Goal: Book appointment/travel/reservation

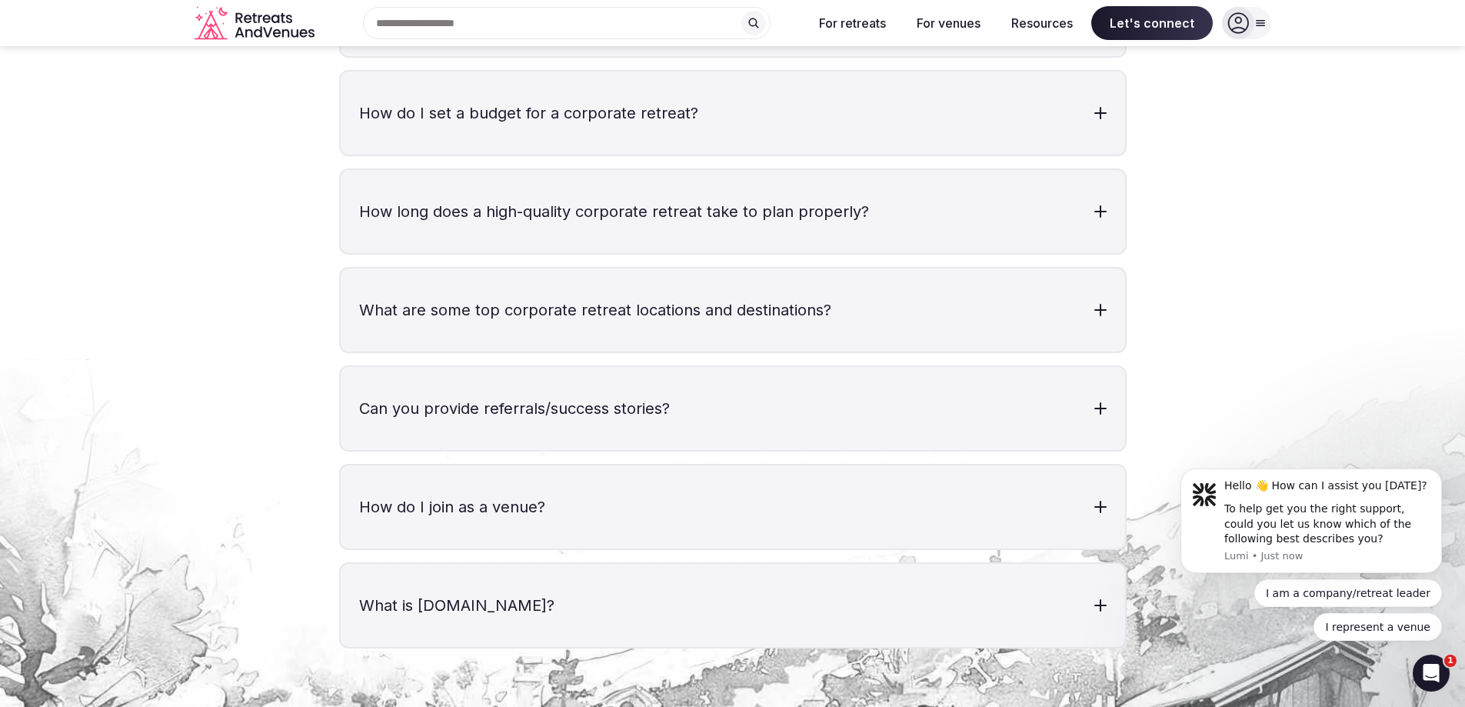
scroll to position [4999, 0]
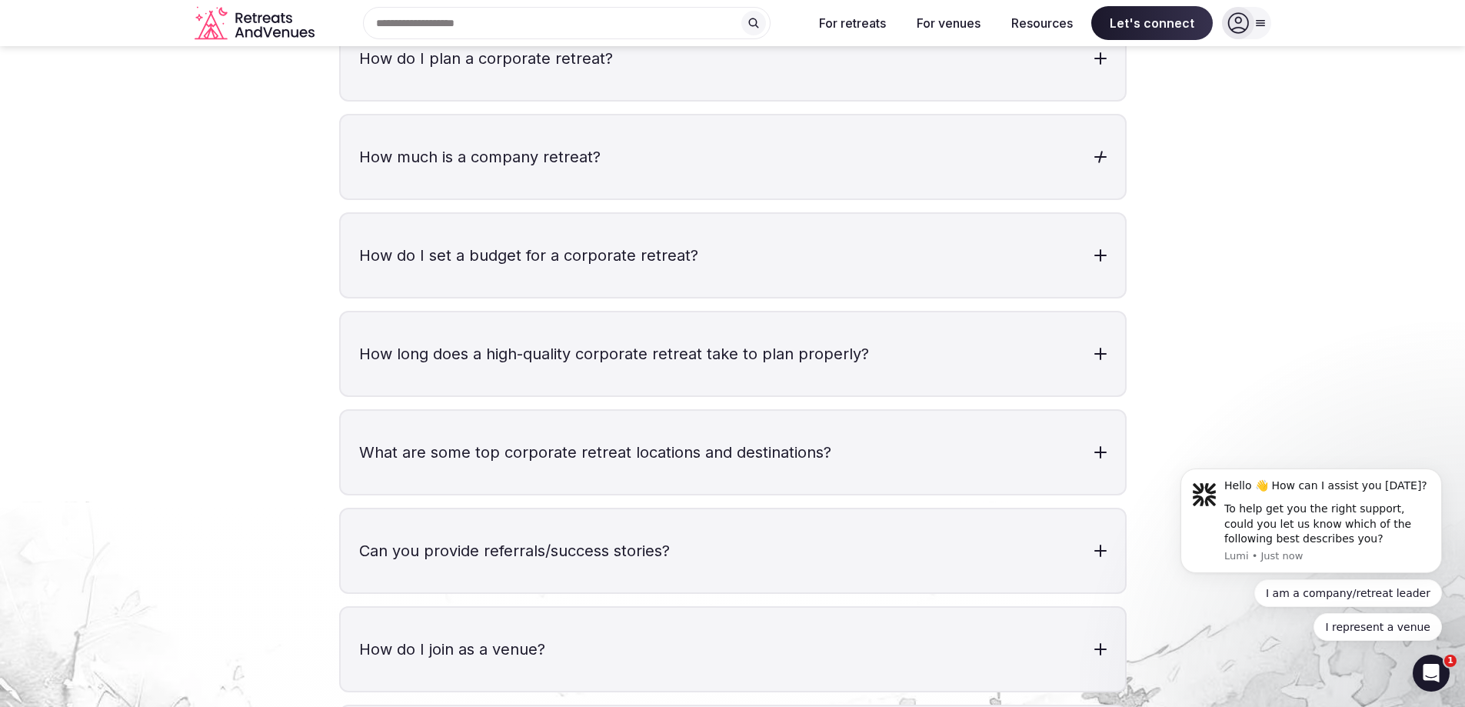
click at [535, 123] on h3 "How much is a company retreat?" at bounding box center [733, 156] width 785 height 83
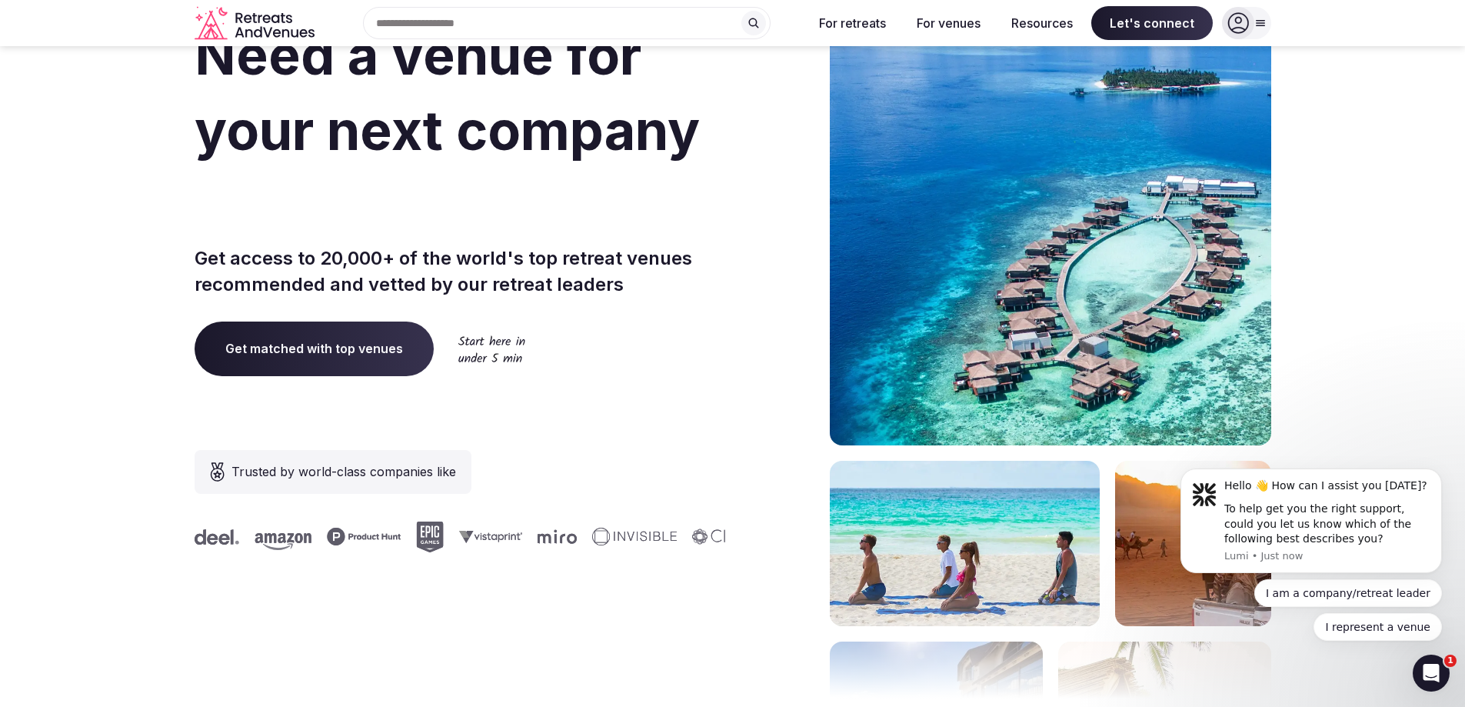
scroll to position [0, 0]
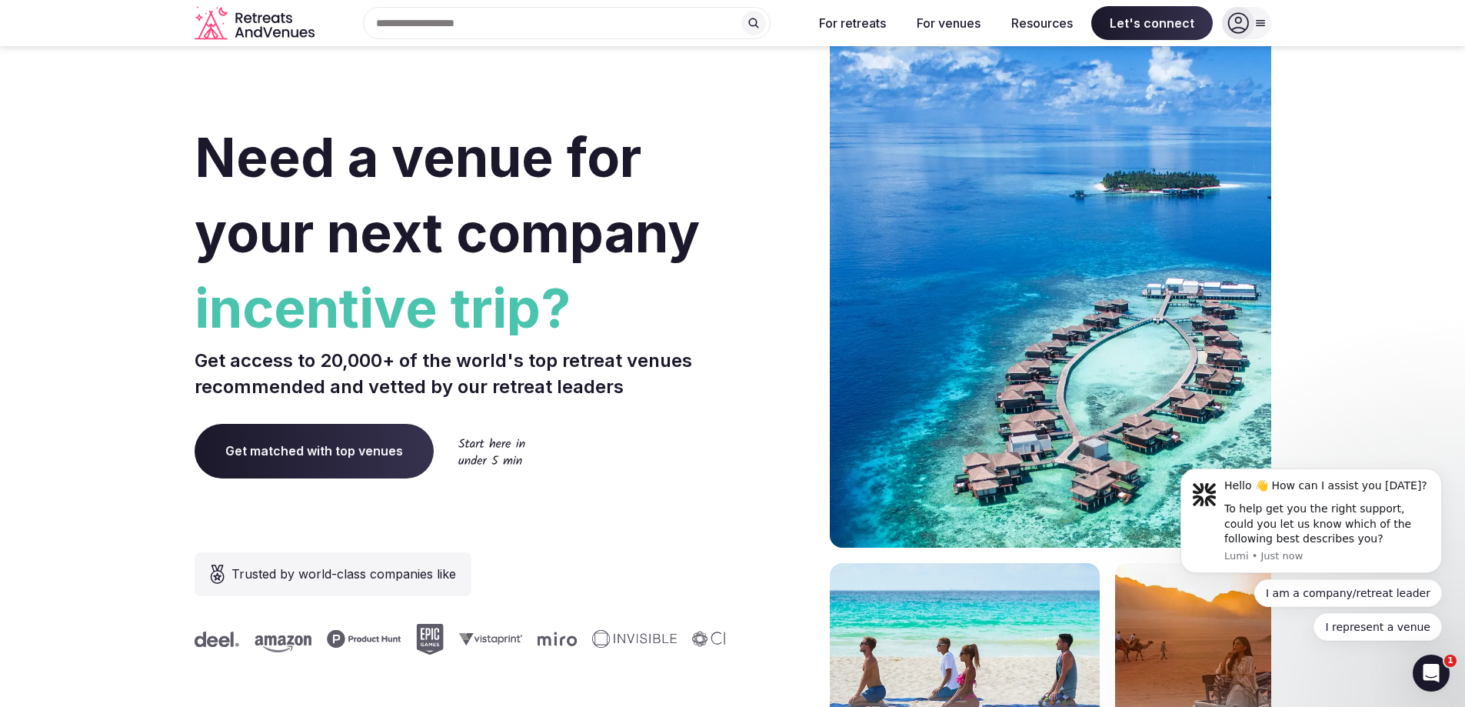
click at [285, 448] on span "Get matched with top venues" at bounding box center [314, 451] width 239 height 54
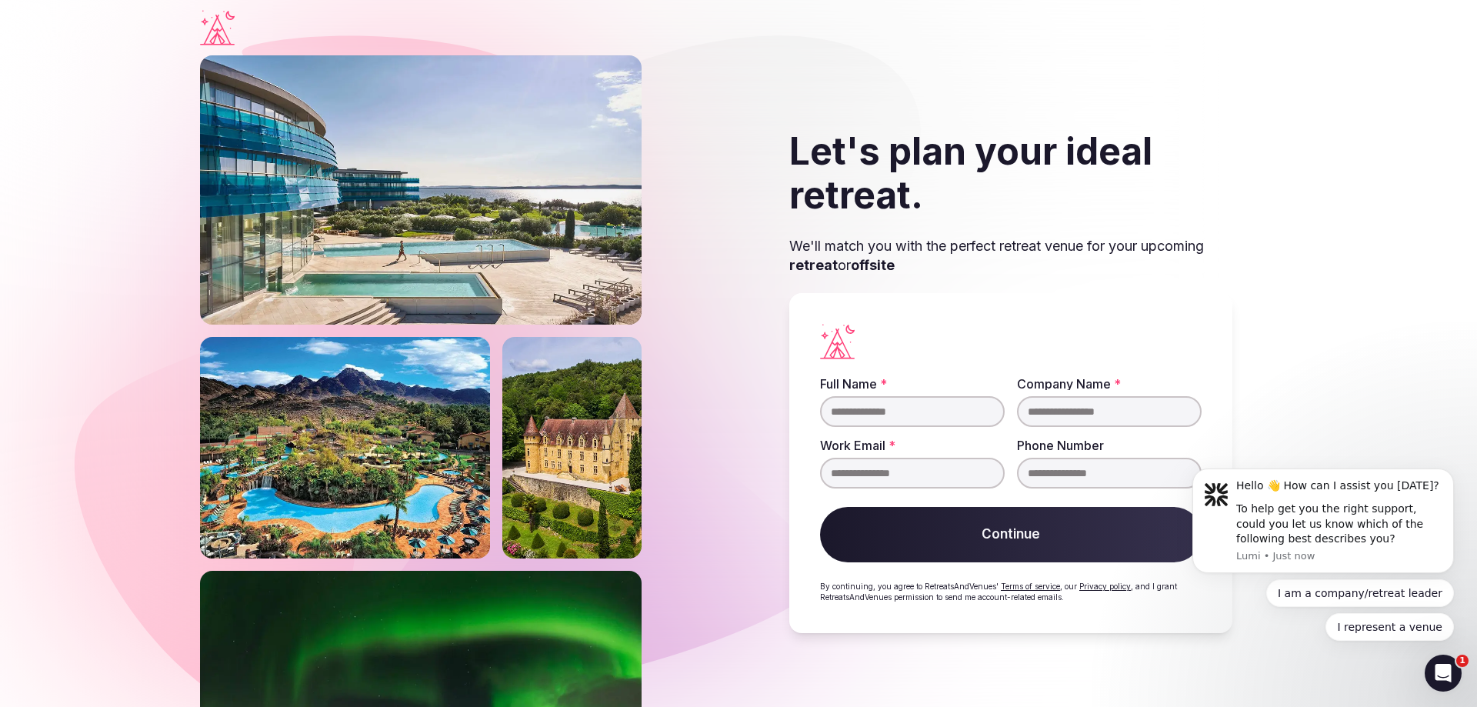
click at [214, 37] on icon "Visit the homepage" at bounding box center [217, 30] width 35 height 31
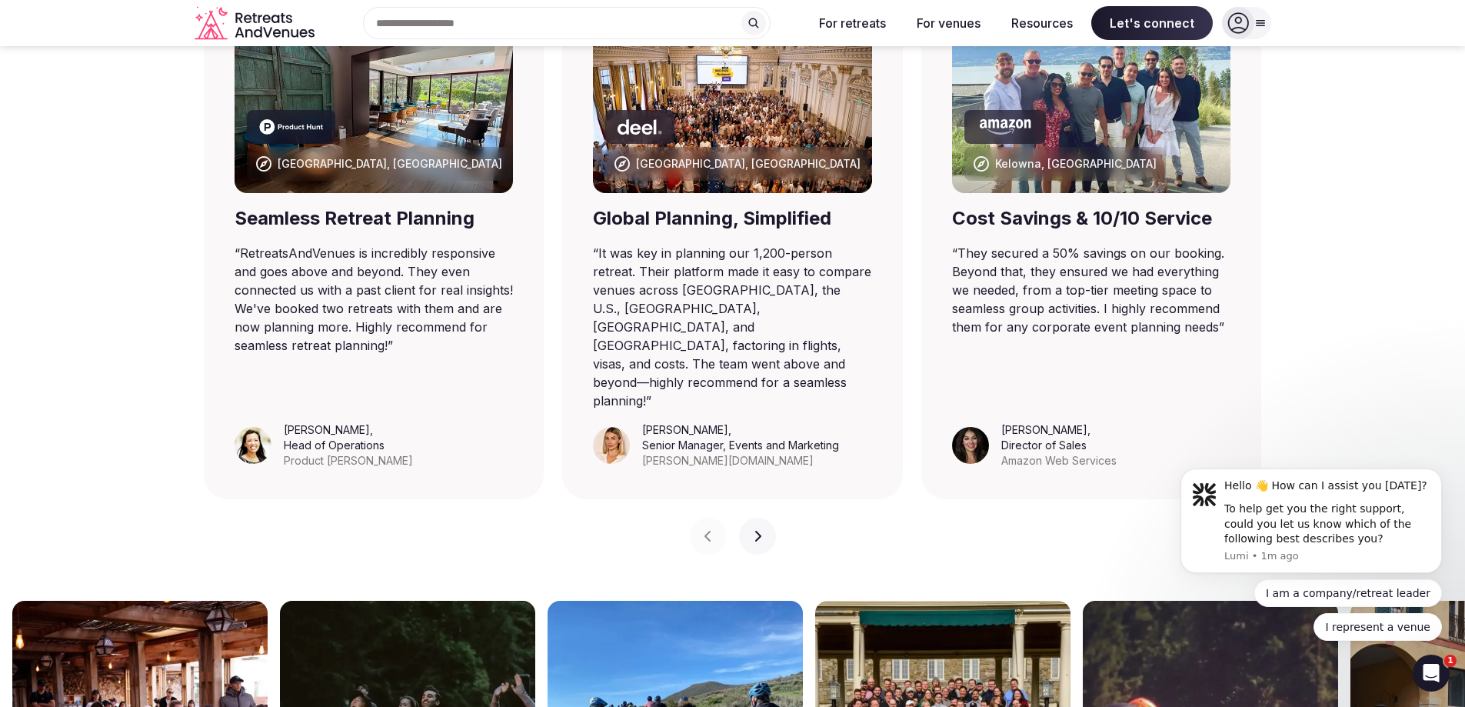
scroll to position [1077, 0]
click at [753, 531] on icon "button" at bounding box center [757, 537] width 12 height 12
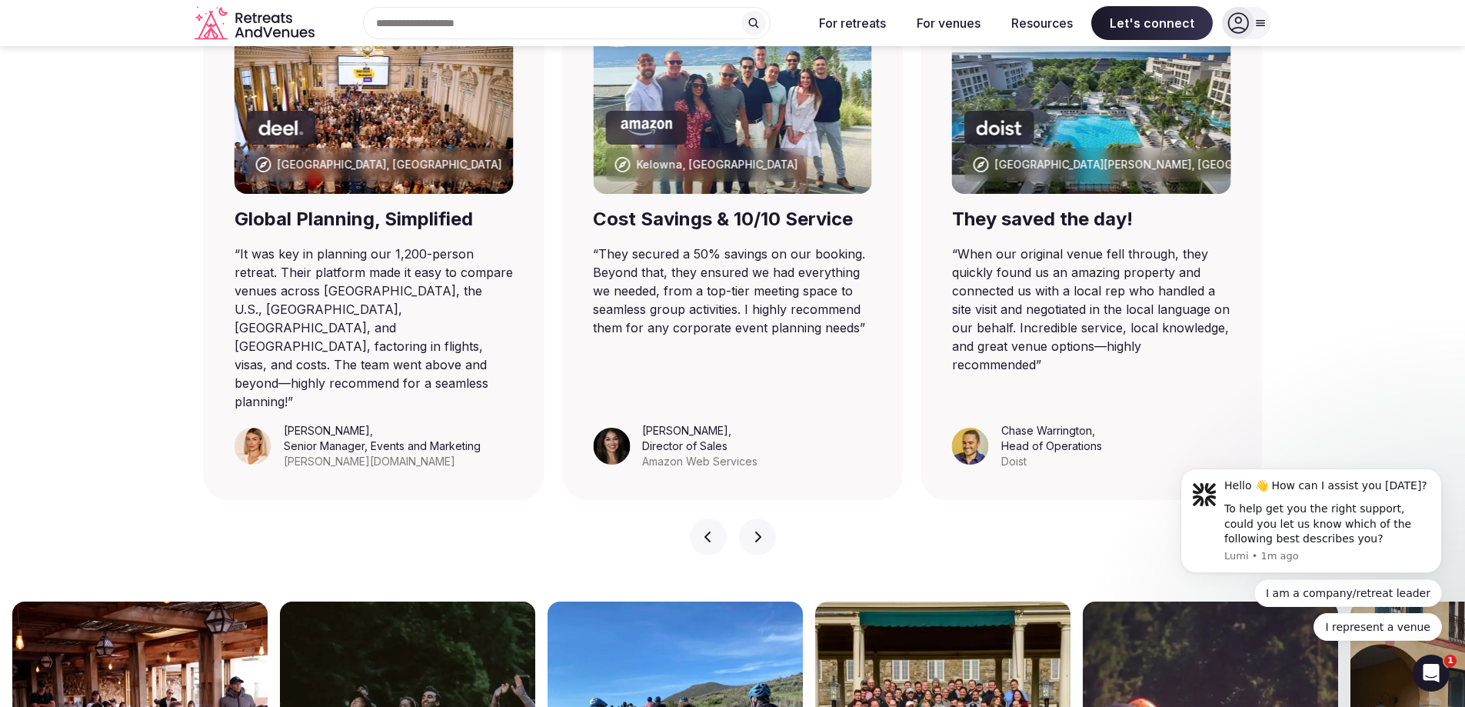
click at [752, 531] on icon "button" at bounding box center [757, 537] width 12 height 12
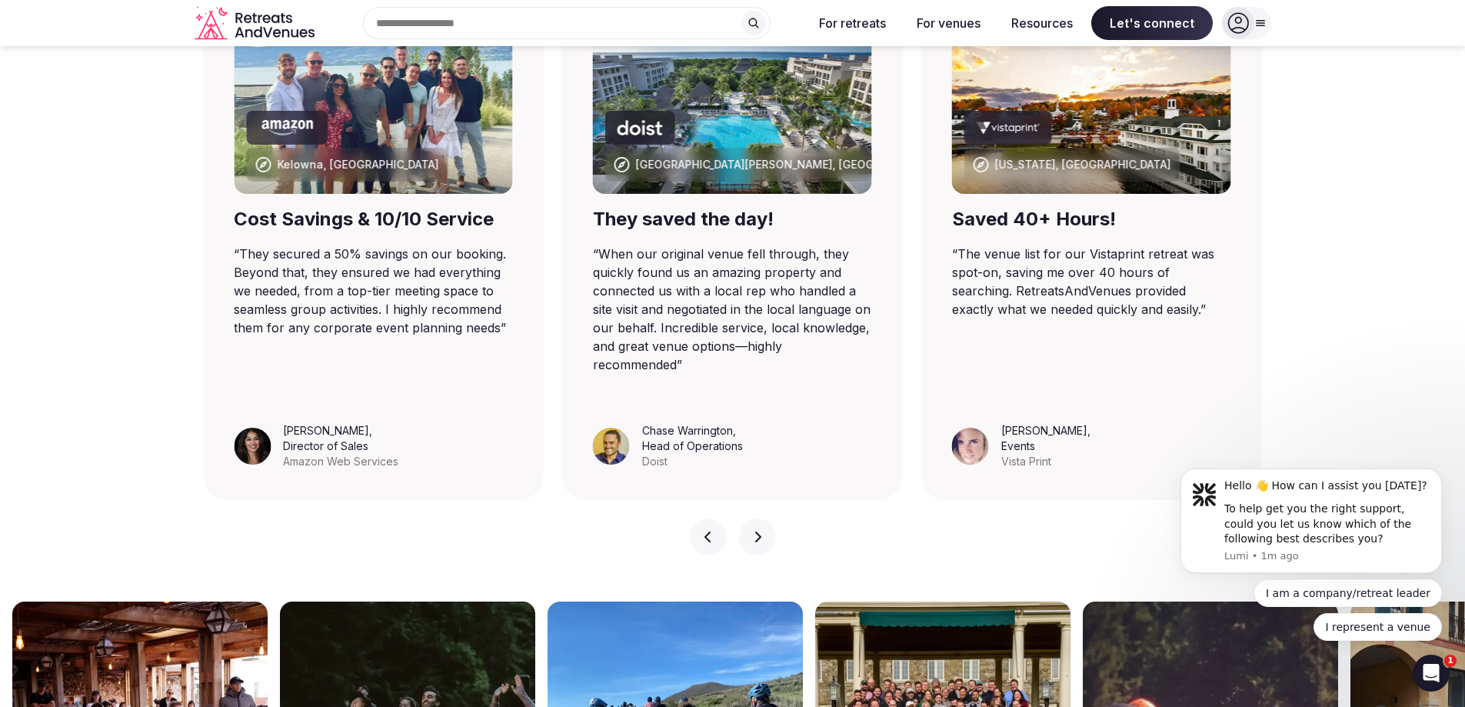
click at [752, 531] on icon "button" at bounding box center [757, 537] width 12 height 12
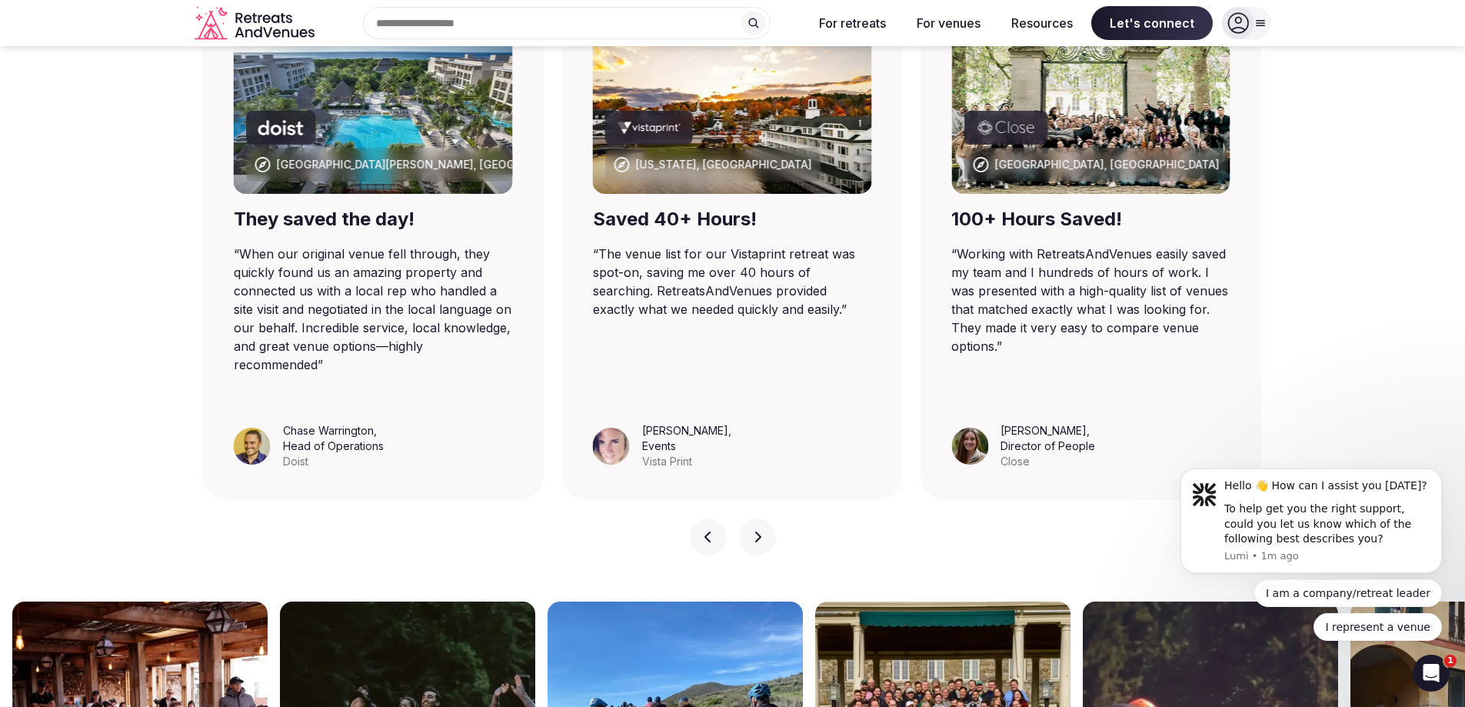
click at [752, 531] on icon "button" at bounding box center [757, 537] width 12 height 12
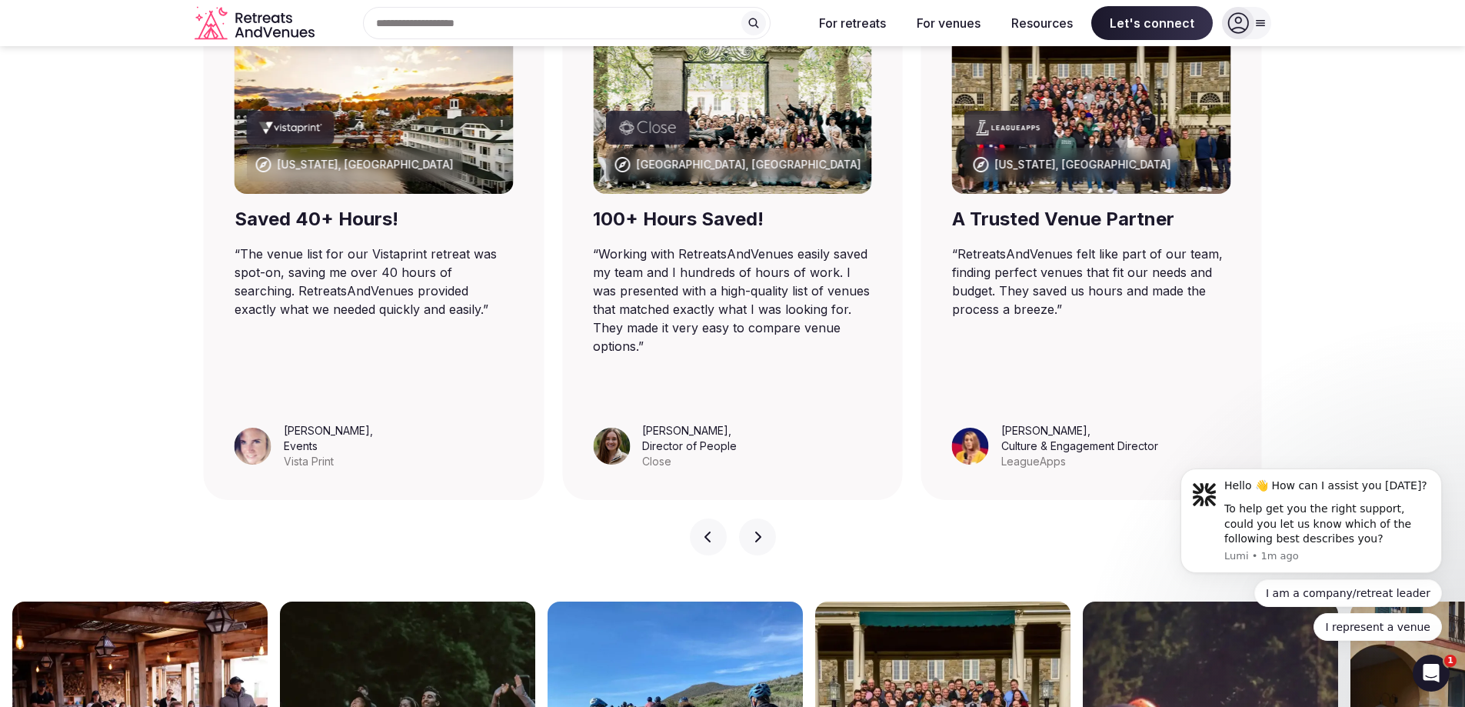
click at [752, 531] on icon "button" at bounding box center [757, 537] width 12 height 12
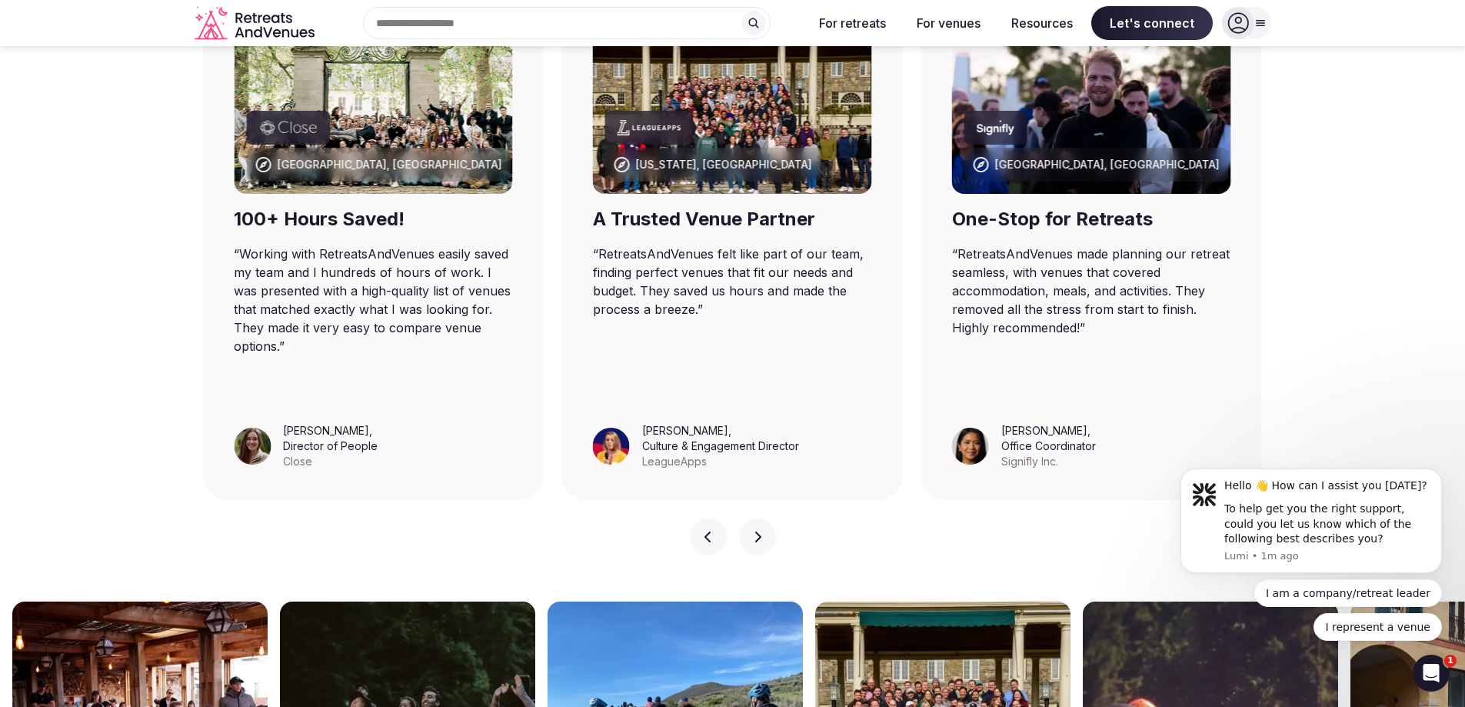
click at [752, 531] on icon "button" at bounding box center [757, 537] width 12 height 12
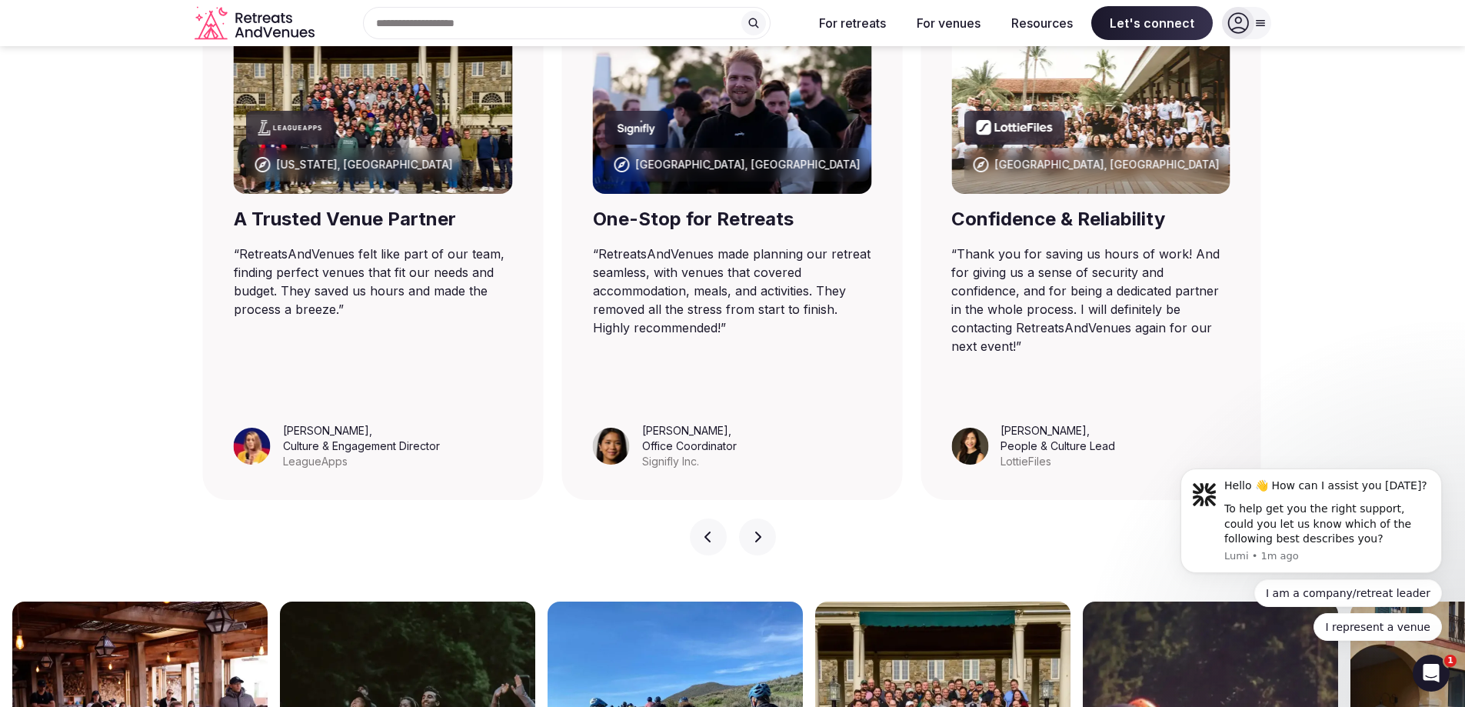
click at [752, 531] on icon "button" at bounding box center [757, 537] width 12 height 12
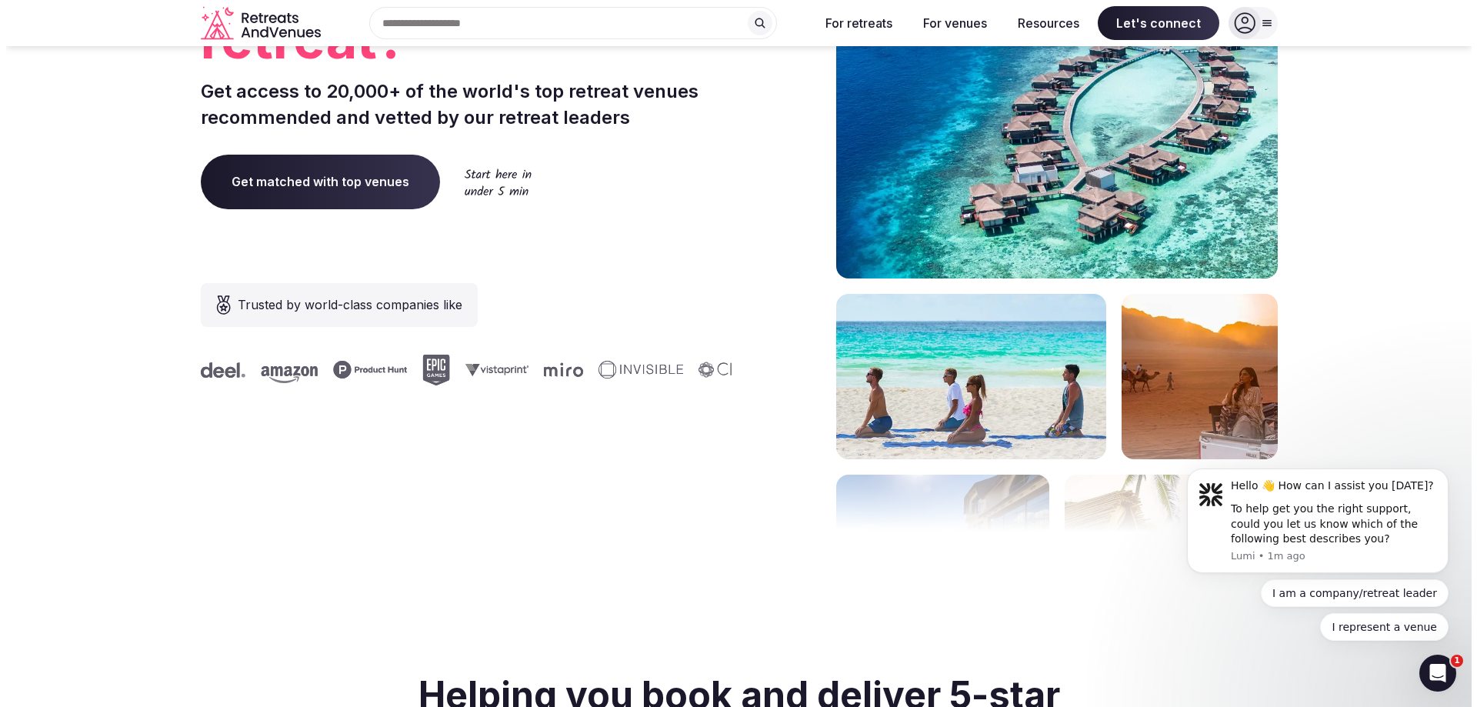
scroll to position [0, 0]
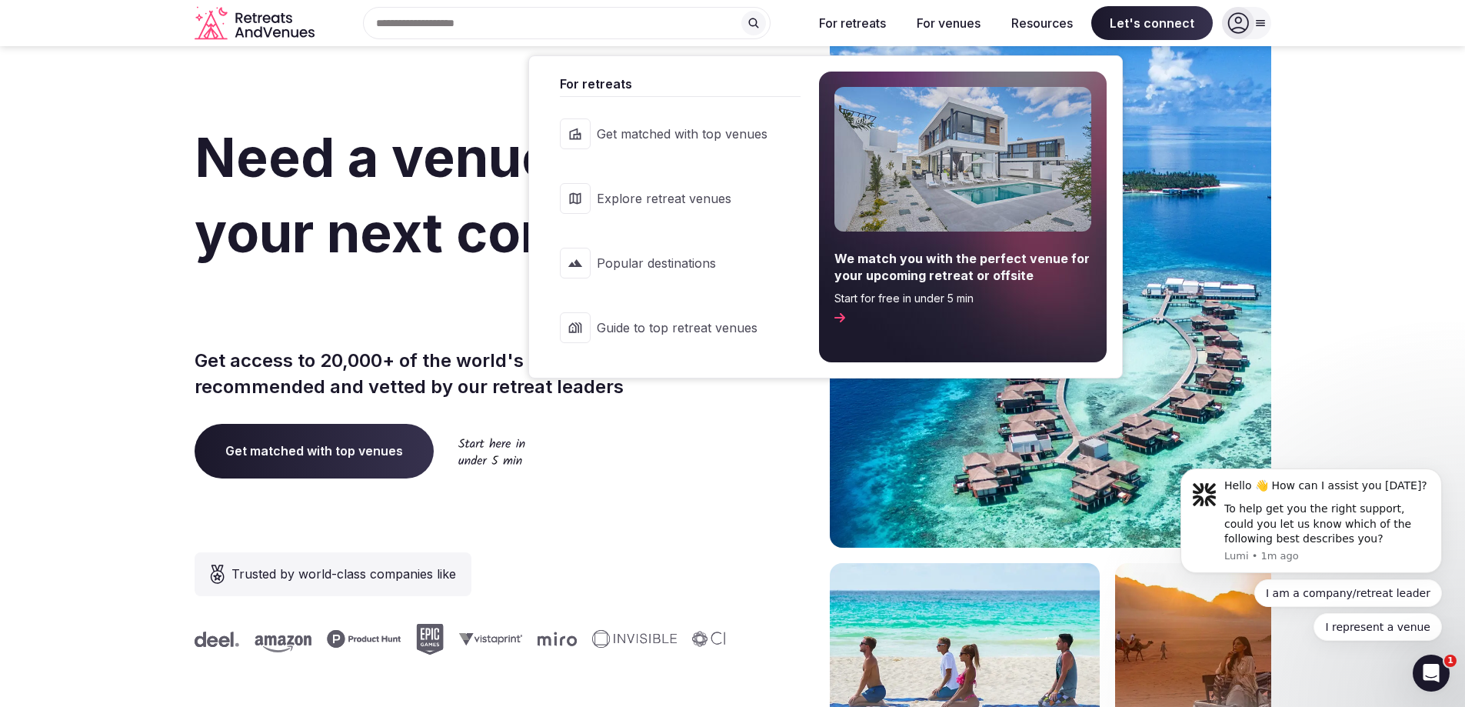
click at [745, 137] on span "Get matched with top venues" at bounding box center [682, 133] width 171 height 17
